Goal: Task Accomplishment & Management: Manage account settings

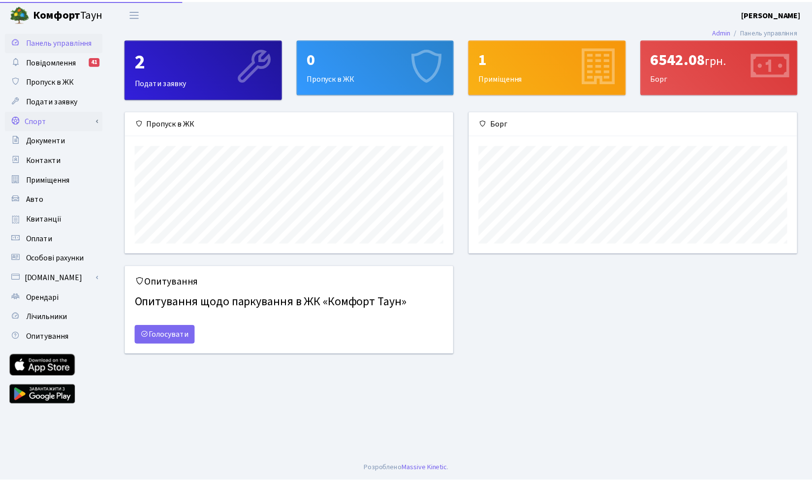
scroll to position [142, 331]
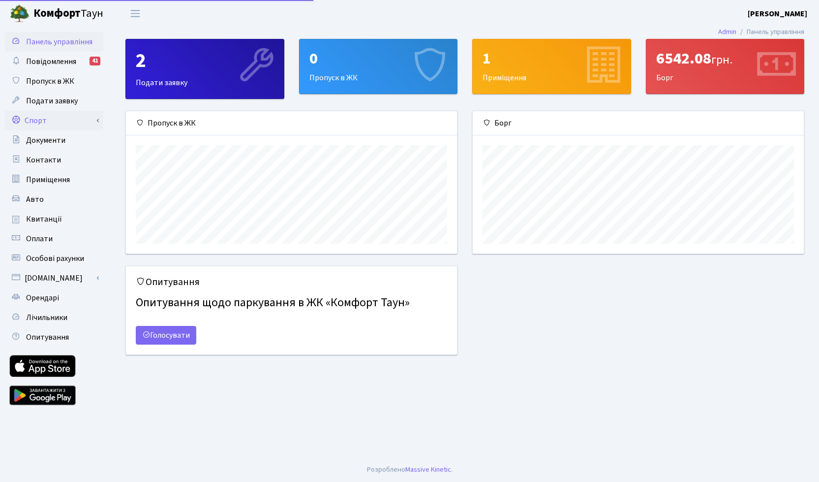
click at [41, 127] on link "Спорт" at bounding box center [54, 121] width 98 height 20
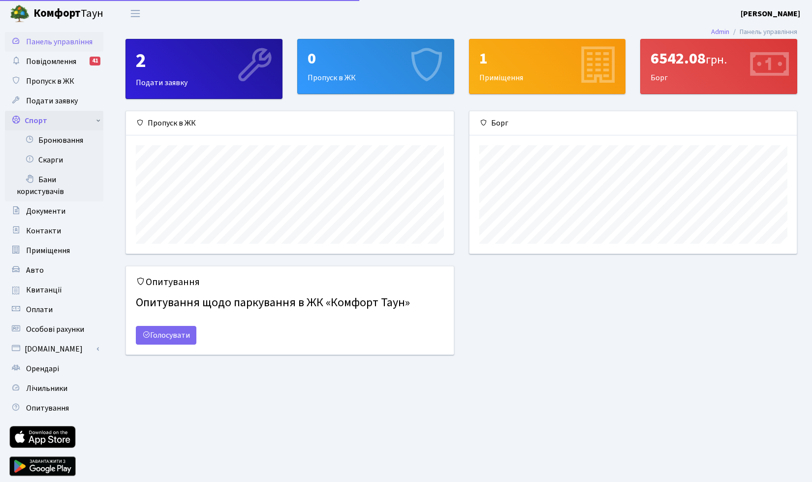
scroll to position [491906, 491720]
click at [55, 137] on link "Бронювання" at bounding box center [54, 140] width 98 height 20
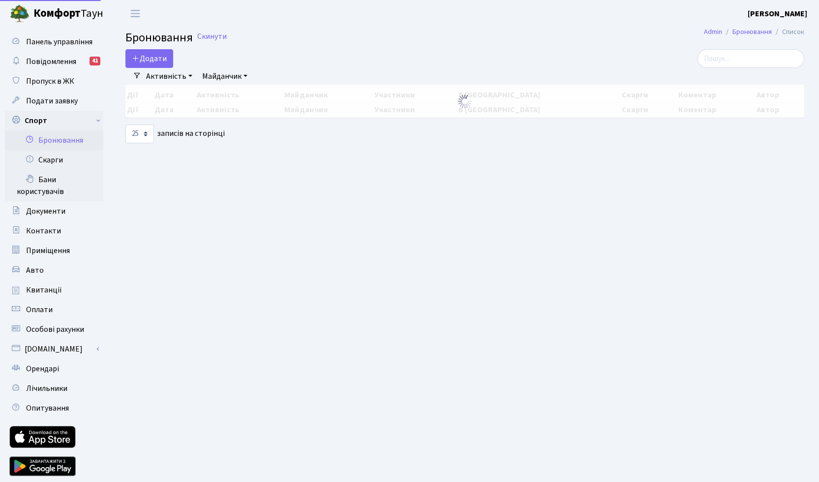
select select "25"
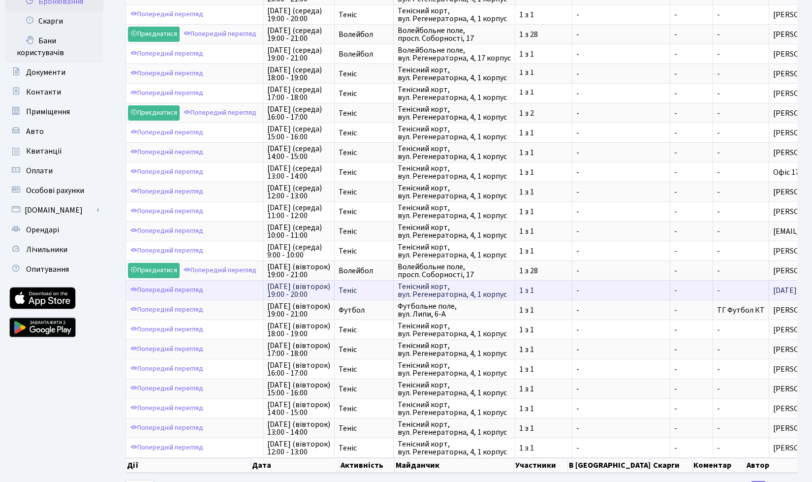
scroll to position [188, 0]
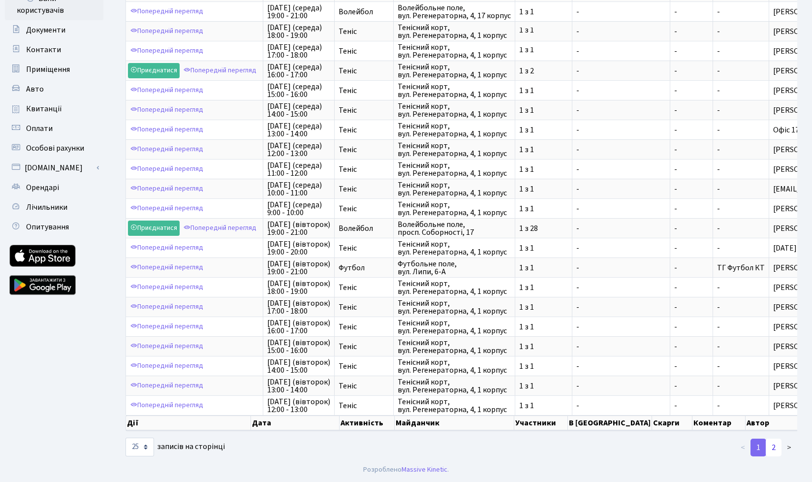
click at [772, 446] on link "2" at bounding box center [774, 447] width 16 height 18
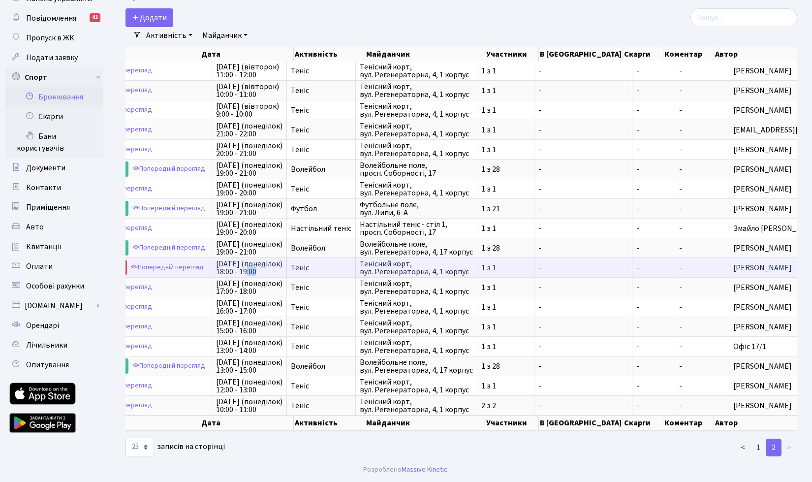
scroll to position [0, 0]
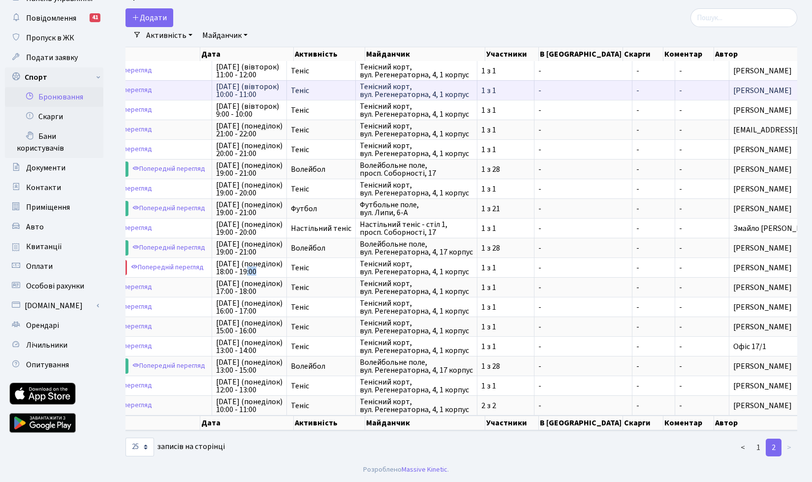
drag, startPoint x: 254, startPoint y: 263, endPoint x: 219, endPoint y: 77, distance: 189.7
click at [219, 77] on tbody "Попередній перегляд [DATE] (вівторок) 11:00 - 12:00 Теніс Тенісний корт, вул. Р…" at bounding box center [466, 238] width 783 height 354
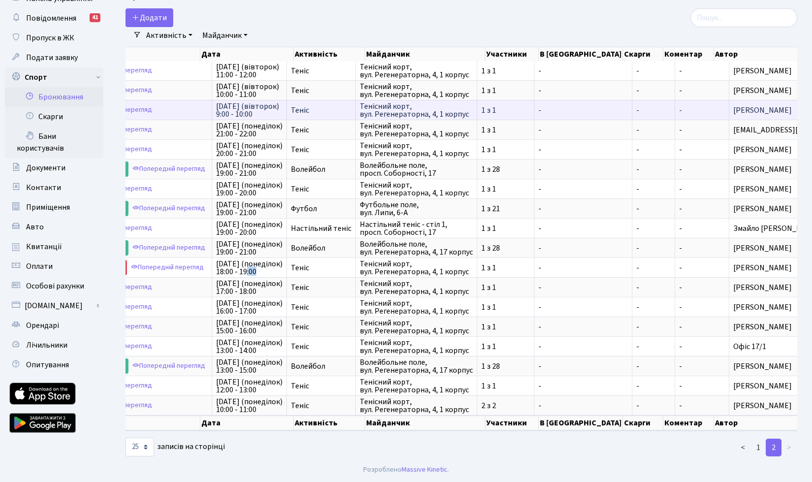
click at [266, 108] on span "[DATE] (вівторок) 9:00 - 10:00" at bounding box center [249, 110] width 66 height 16
drag, startPoint x: 265, startPoint y: 108, endPoint x: 212, endPoint y: 98, distance: 54.0
click at [212, 100] on td "[DATE] (вівторок) 9:00 - 10:00" at bounding box center [249, 110] width 75 height 20
